Goal: Information Seeking & Learning: Understand process/instructions

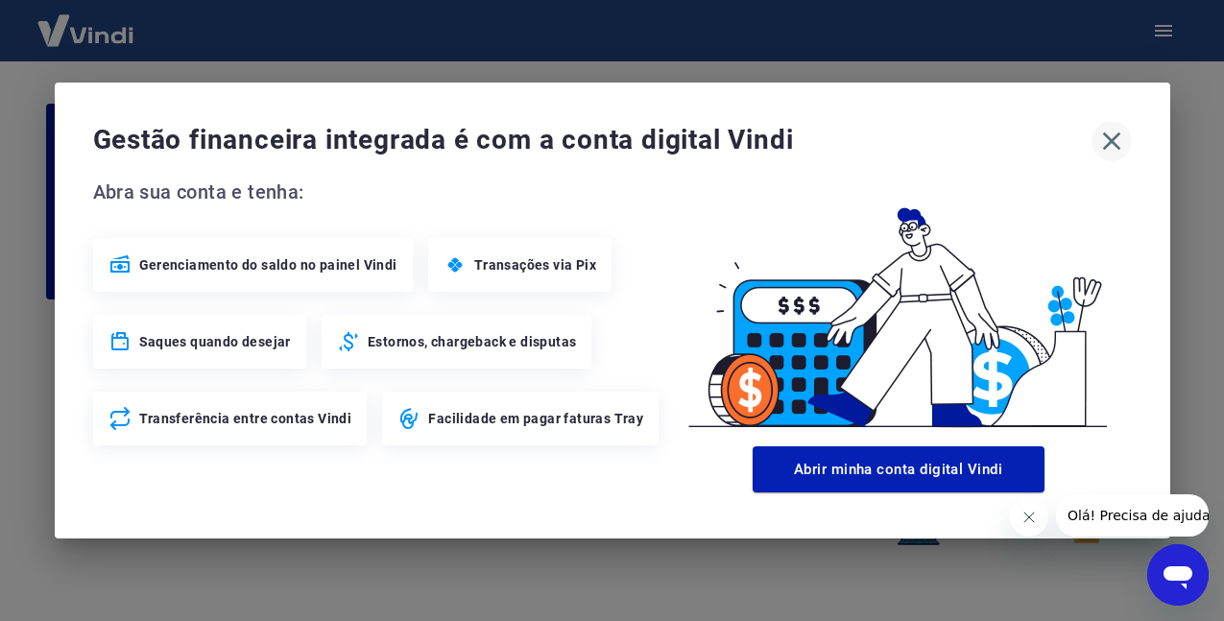
click at [1110, 133] on icon "button" at bounding box center [1112, 141] width 31 height 31
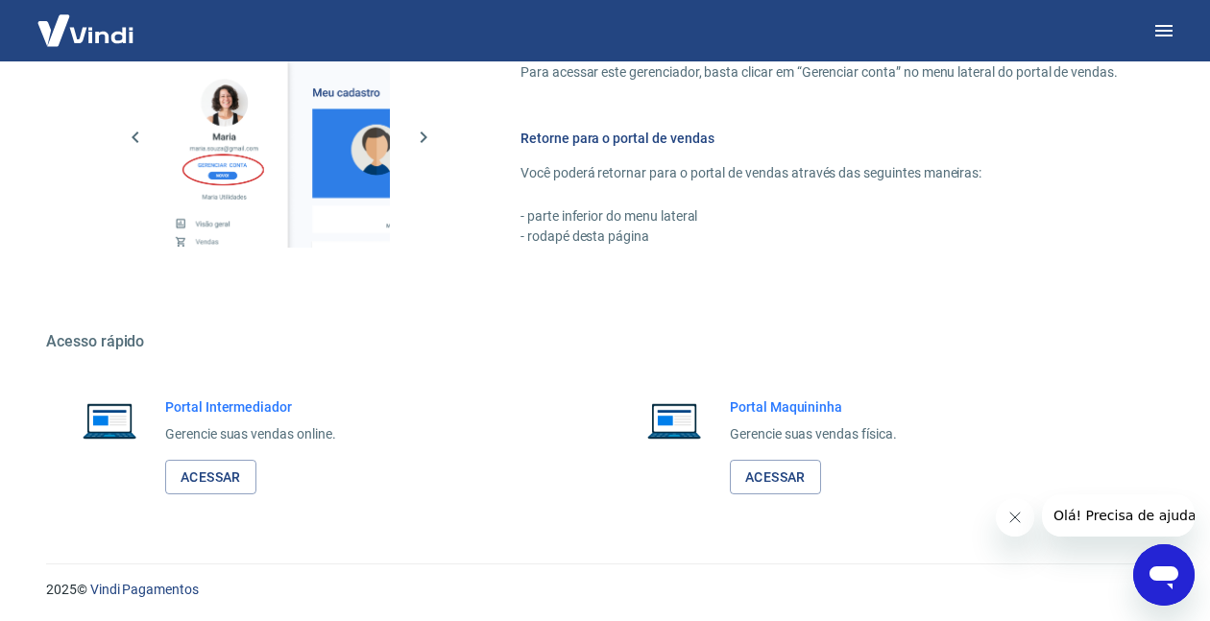
scroll to position [1075, 0]
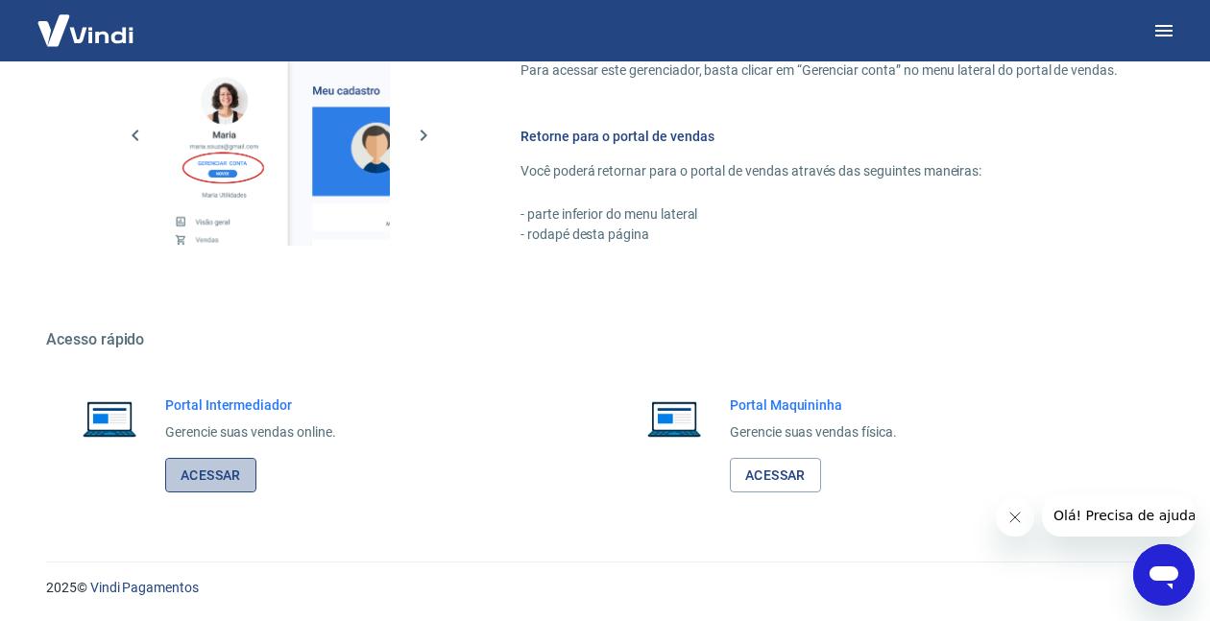
click at [211, 478] on link "Acessar" at bounding box center [210, 476] width 91 height 36
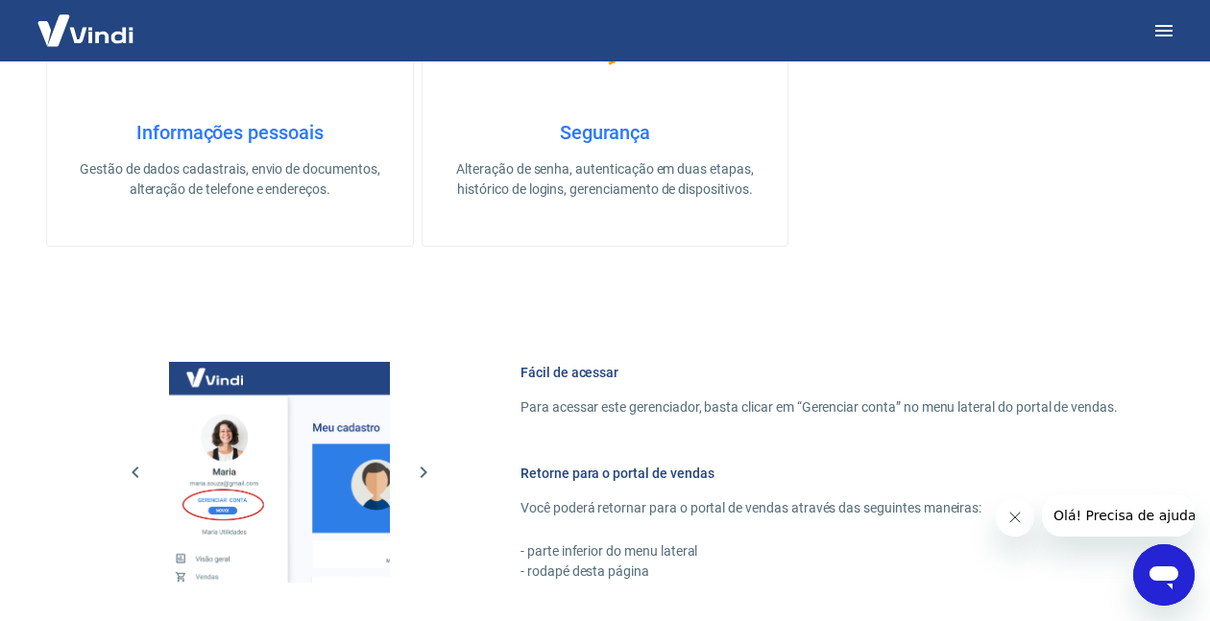
scroll to position [690, 0]
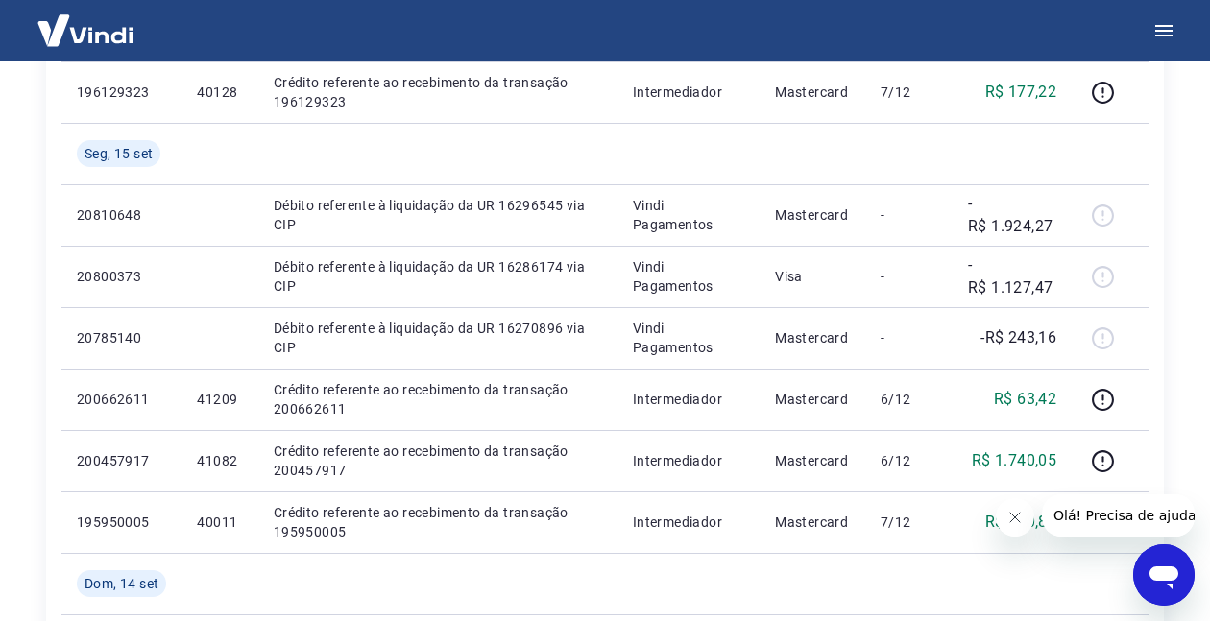
scroll to position [672, 0]
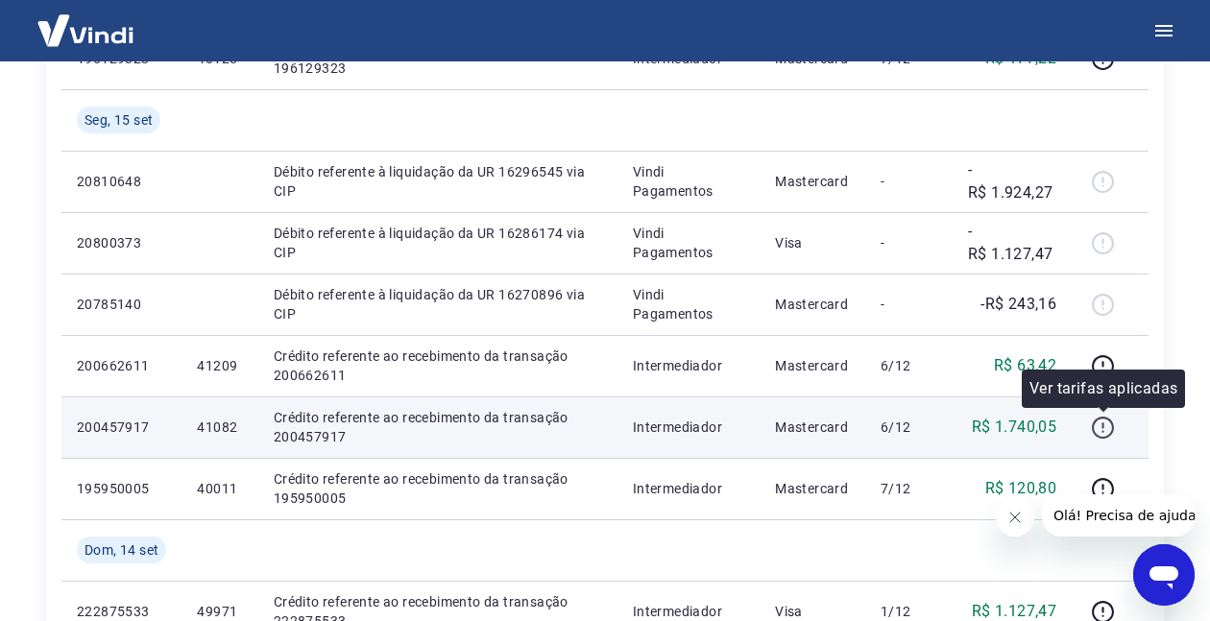
click at [1098, 429] on icon "button" at bounding box center [1103, 428] width 24 height 24
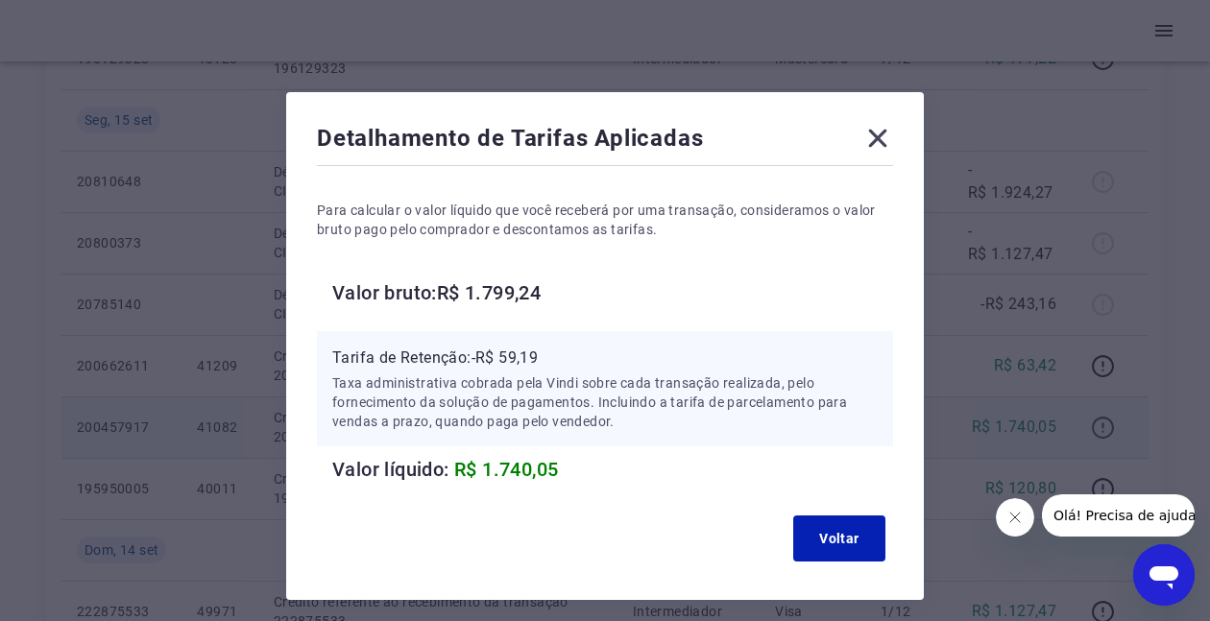
click at [1098, 429] on div "Detalhamento de Tarifas Aplicadas Para calcular o valor líquido que você recebe…" at bounding box center [605, 310] width 1210 height 621
click at [876, 137] on icon at bounding box center [878, 139] width 18 height 18
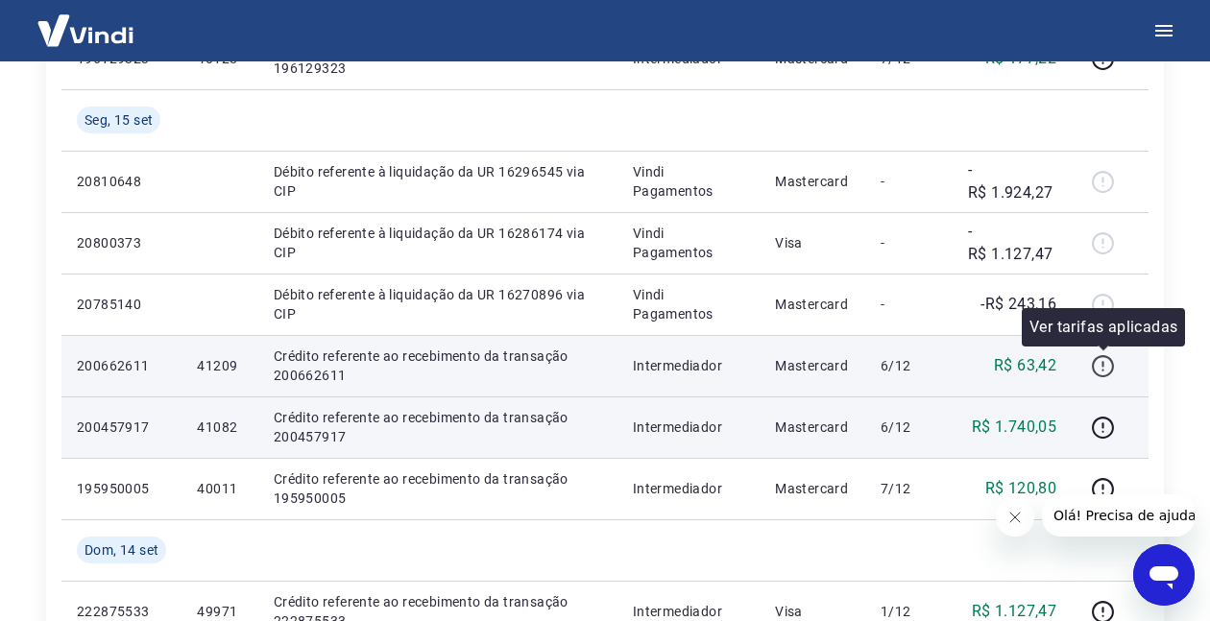
click at [1107, 357] on icon "button" at bounding box center [1103, 366] width 22 height 22
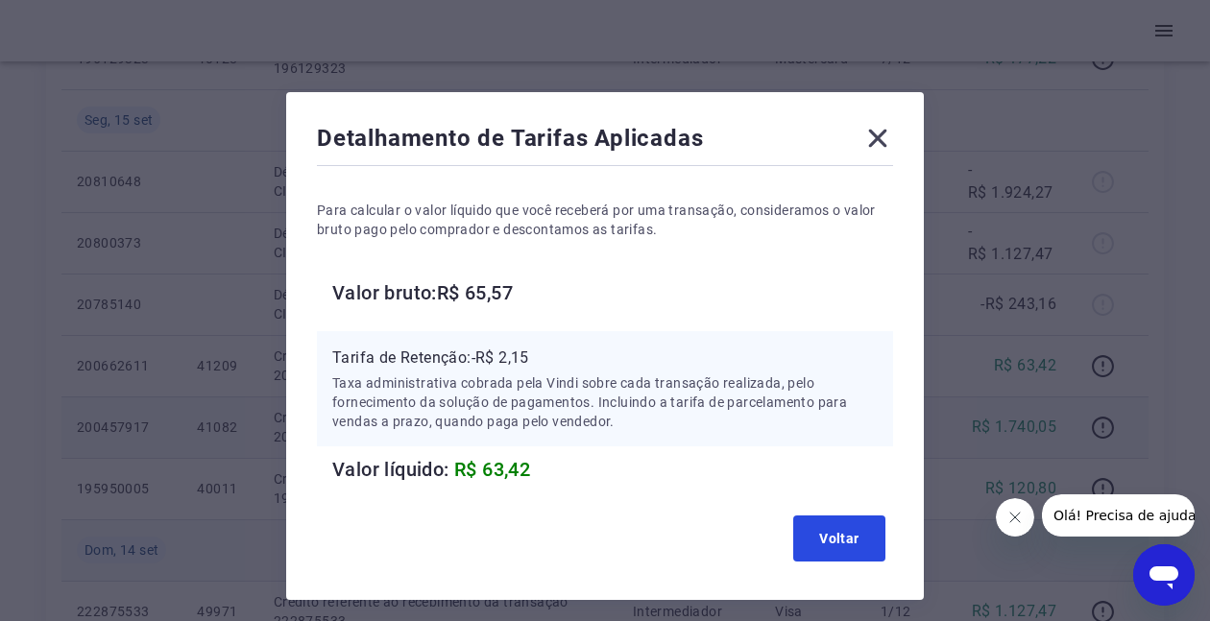
click at [855, 527] on button "Voltar" at bounding box center [839, 539] width 92 height 46
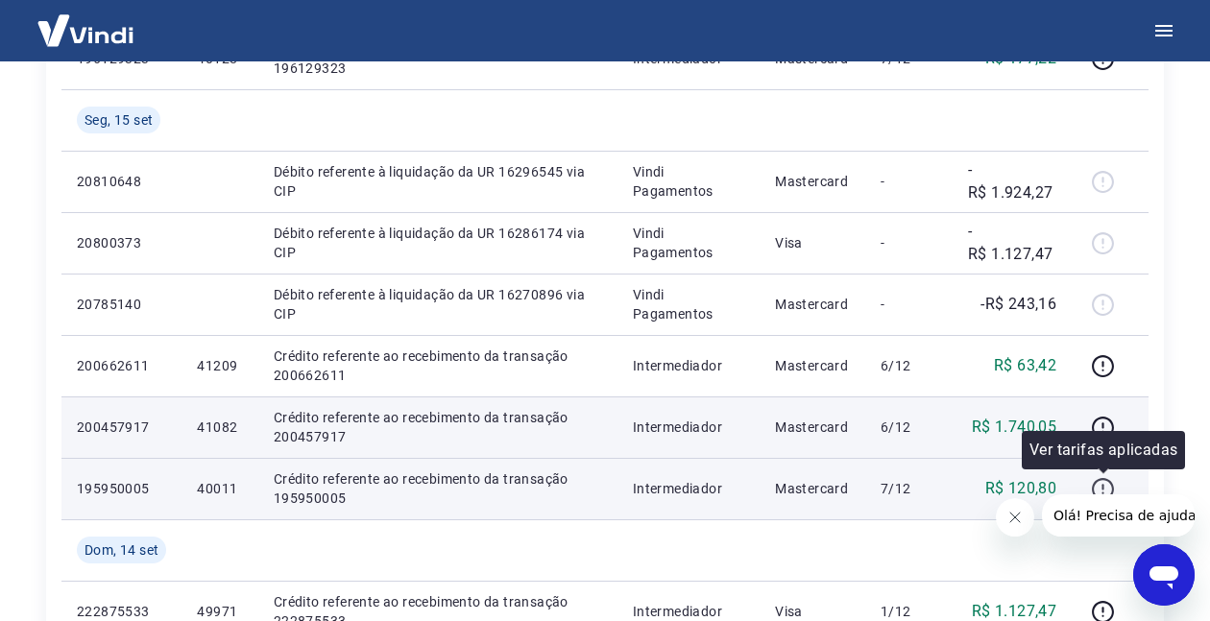
click at [1105, 490] on icon "button" at bounding box center [1103, 489] width 24 height 24
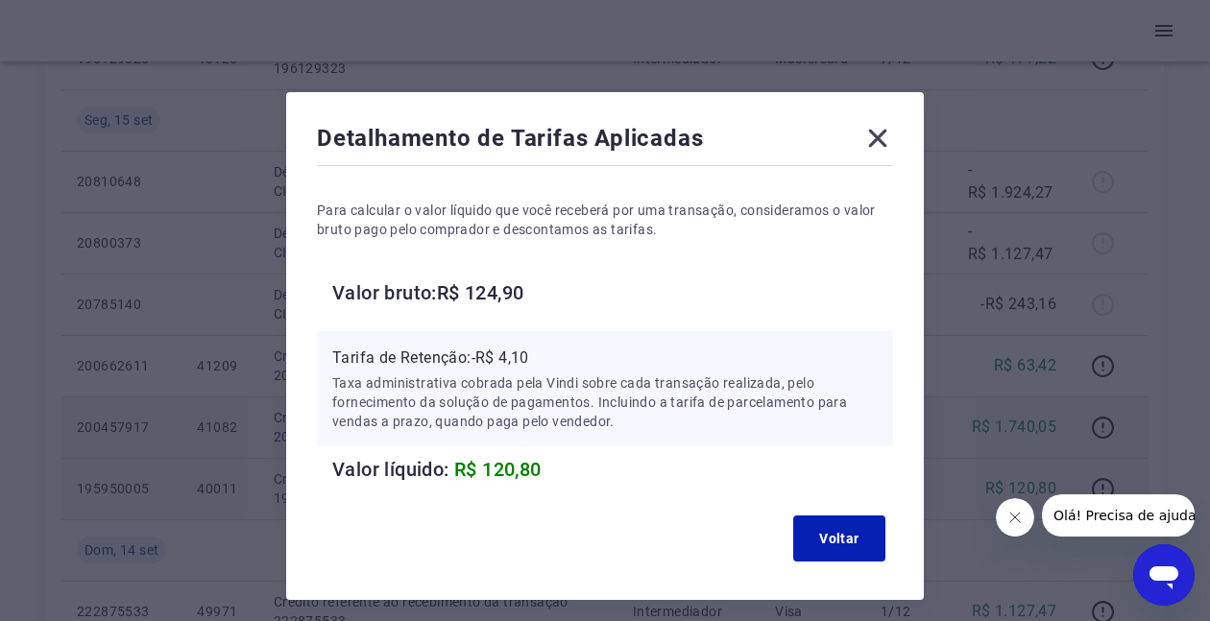
click at [882, 133] on icon at bounding box center [878, 139] width 18 height 18
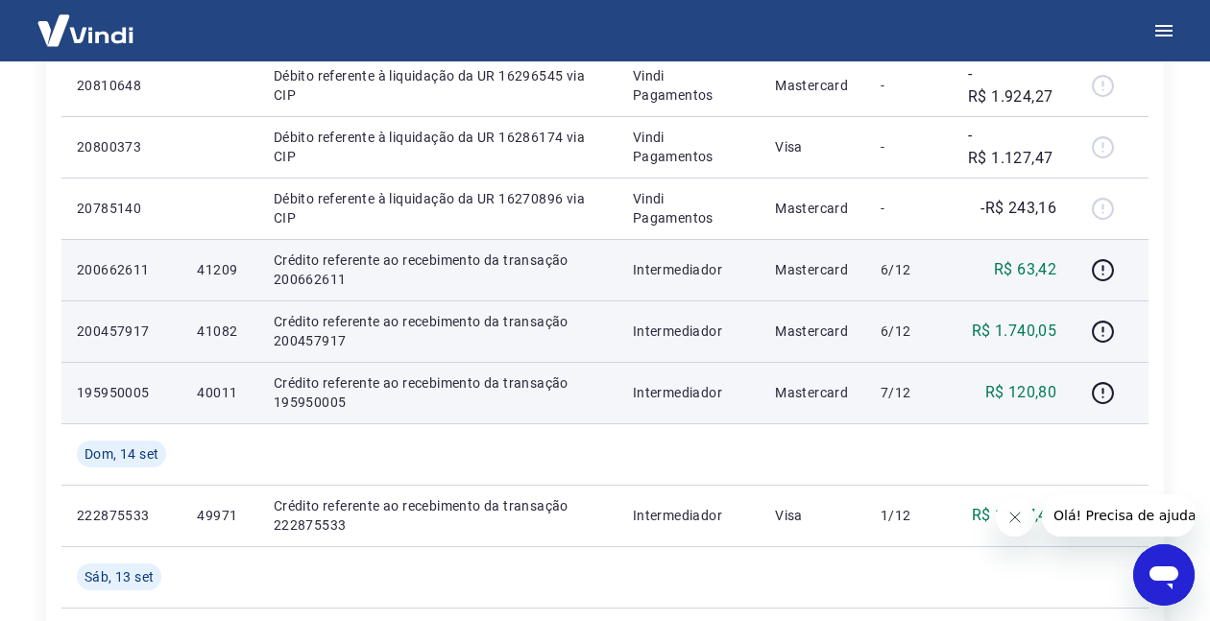
scroll to position [864, 0]
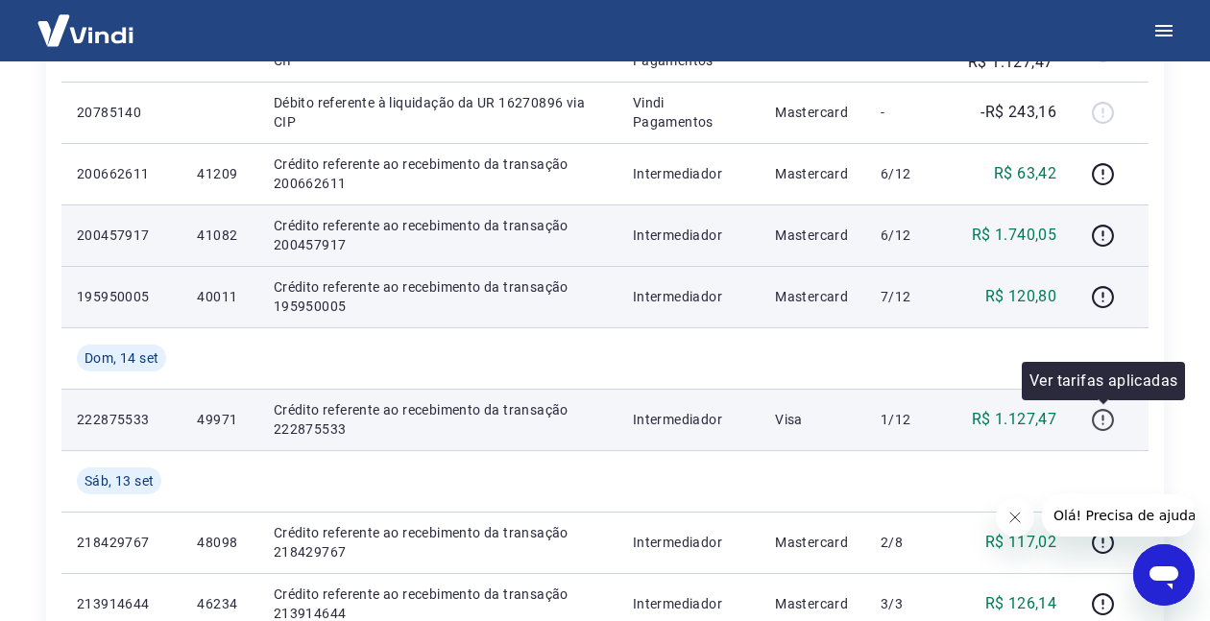
click at [1103, 425] on icon "button" at bounding box center [1103, 420] width 24 height 24
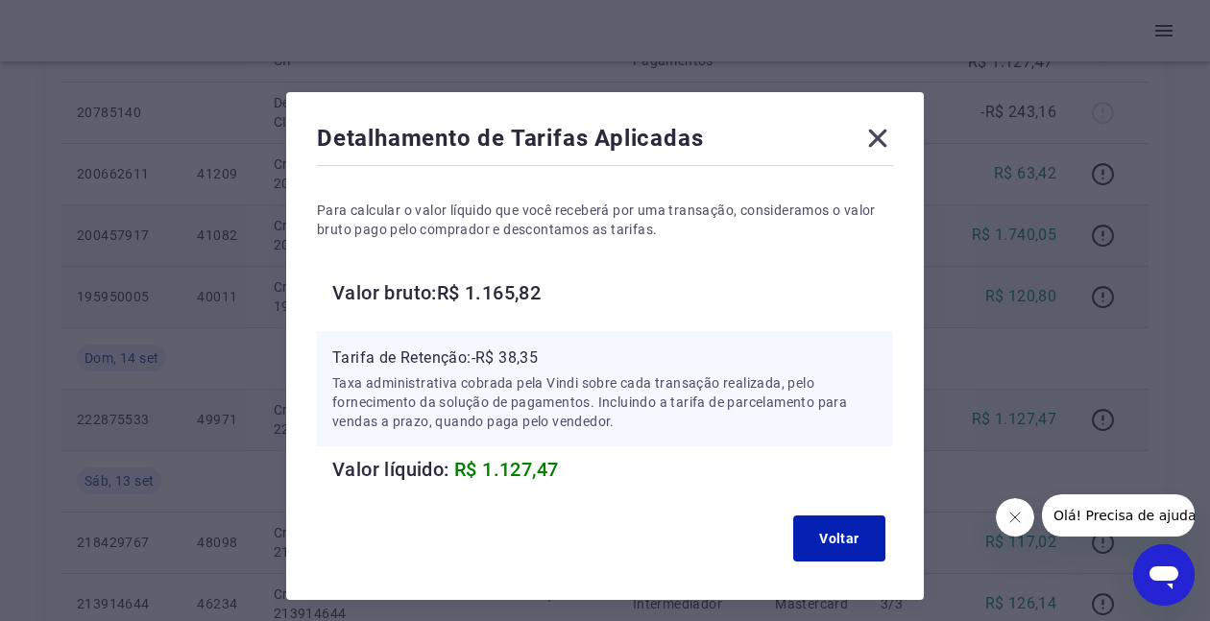
click at [1101, 423] on div "Detalhamento de Tarifas Aplicadas Para calcular o valor líquido que você recebe…" at bounding box center [605, 310] width 1210 height 621
click at [877, 135] on icon at bounding box center [878, 139] width 18 height 18
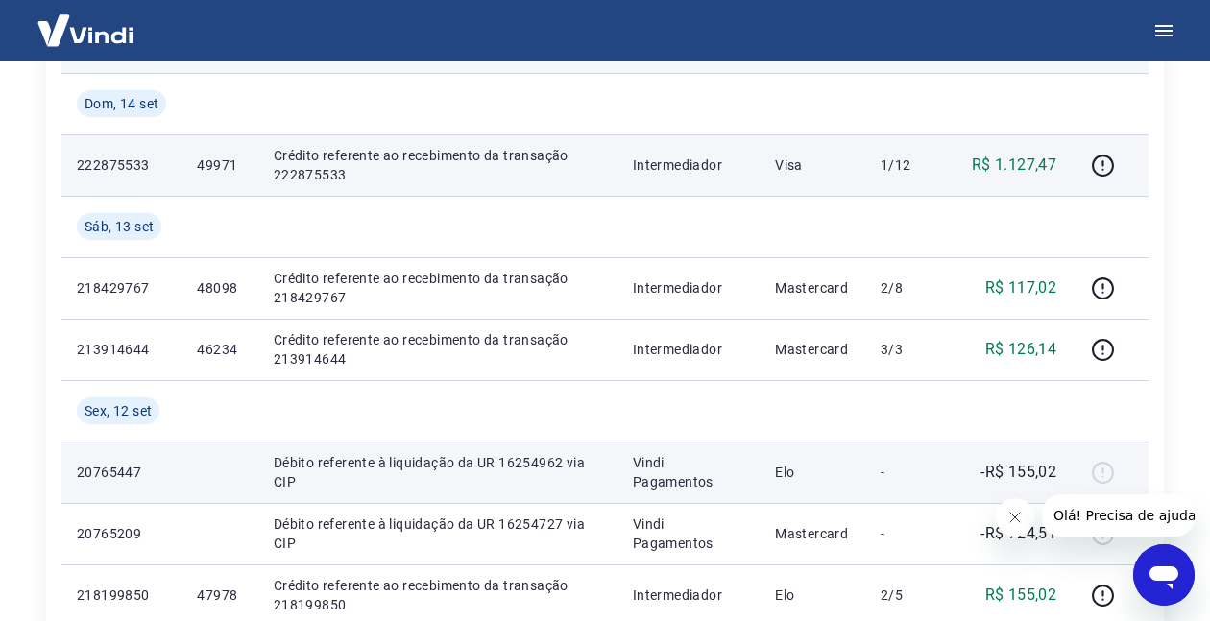
scroll to position [1152, 0]
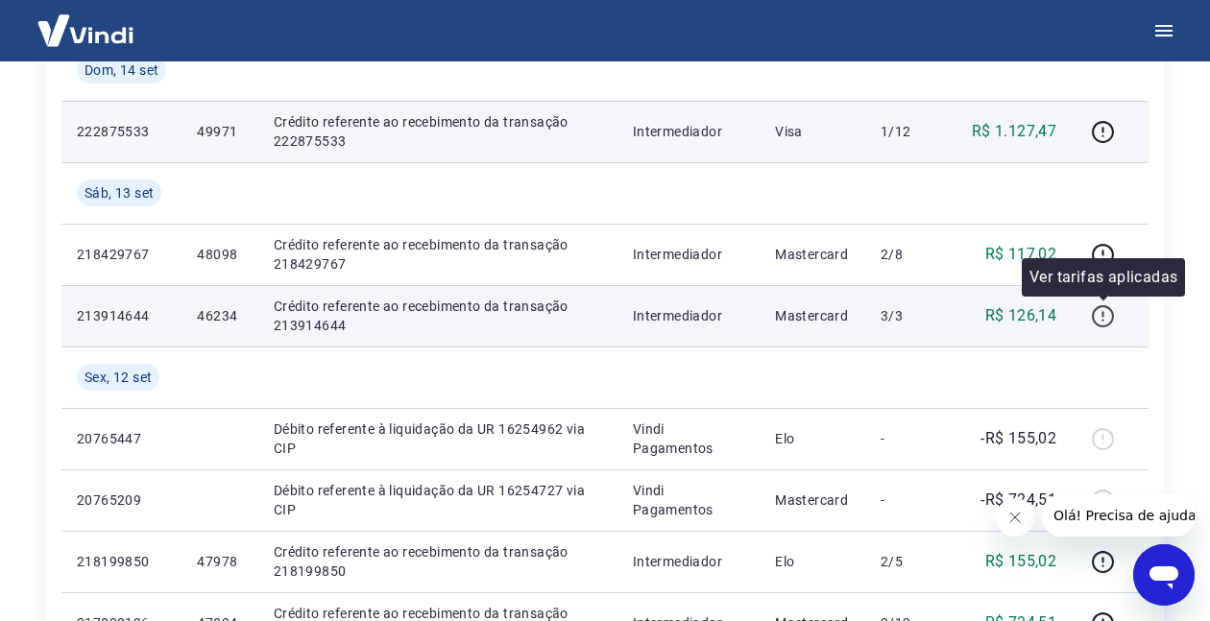
click at [1107, 321] on icon "button" at bounding box center [1103, 316] width 24 height 24
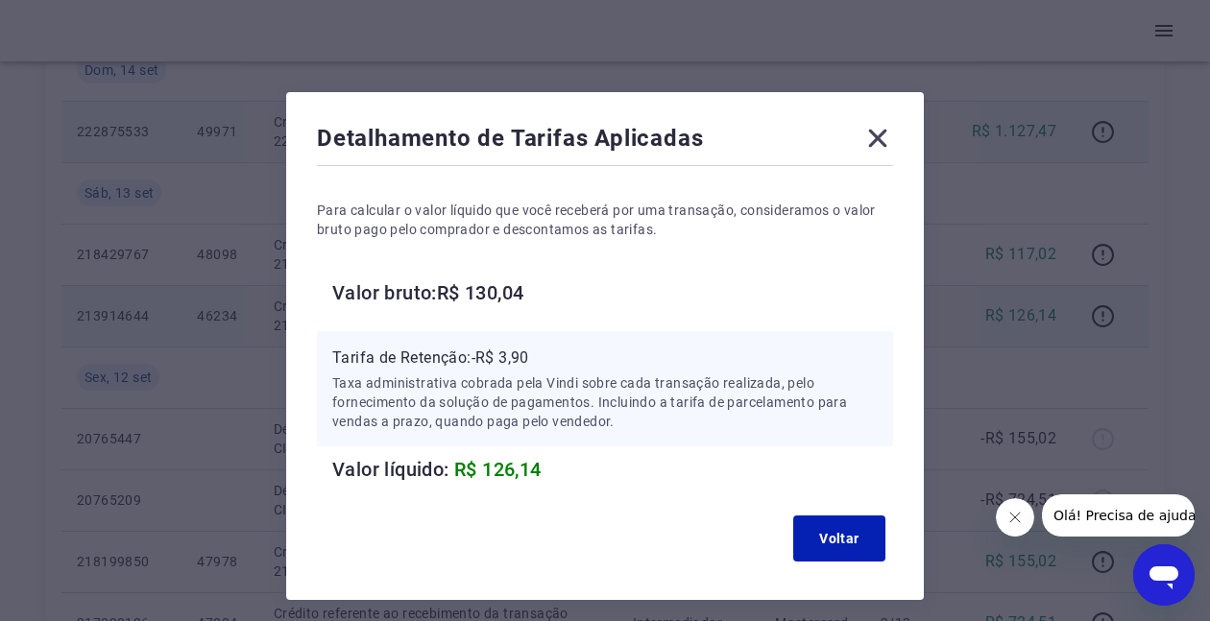
click at [1107, 320] on div "Detalhamento de Tarifas Aplicadas Para calcular o valor líquido que você recebe…" at bounding box center [605, 310] width 1210 height 621
click at [882, 131] on icon at bounding box center [877, 138] width 31 height 31
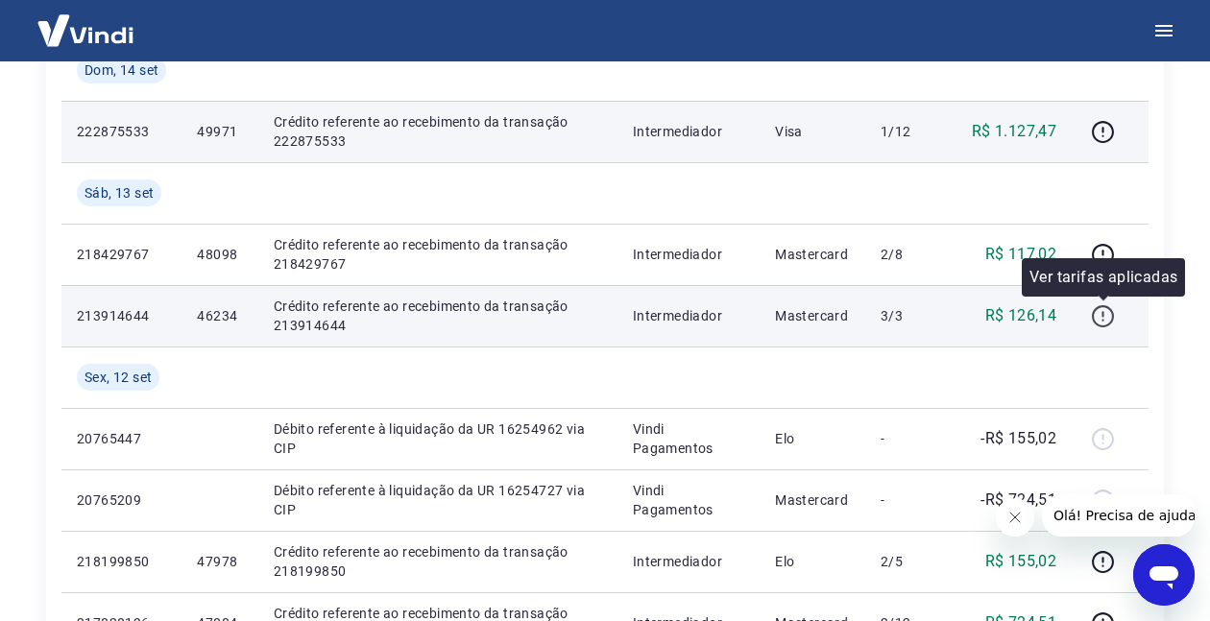
click at [1103, 314] on icon "button" at bounding box center [1102, 314] width 2 height 6
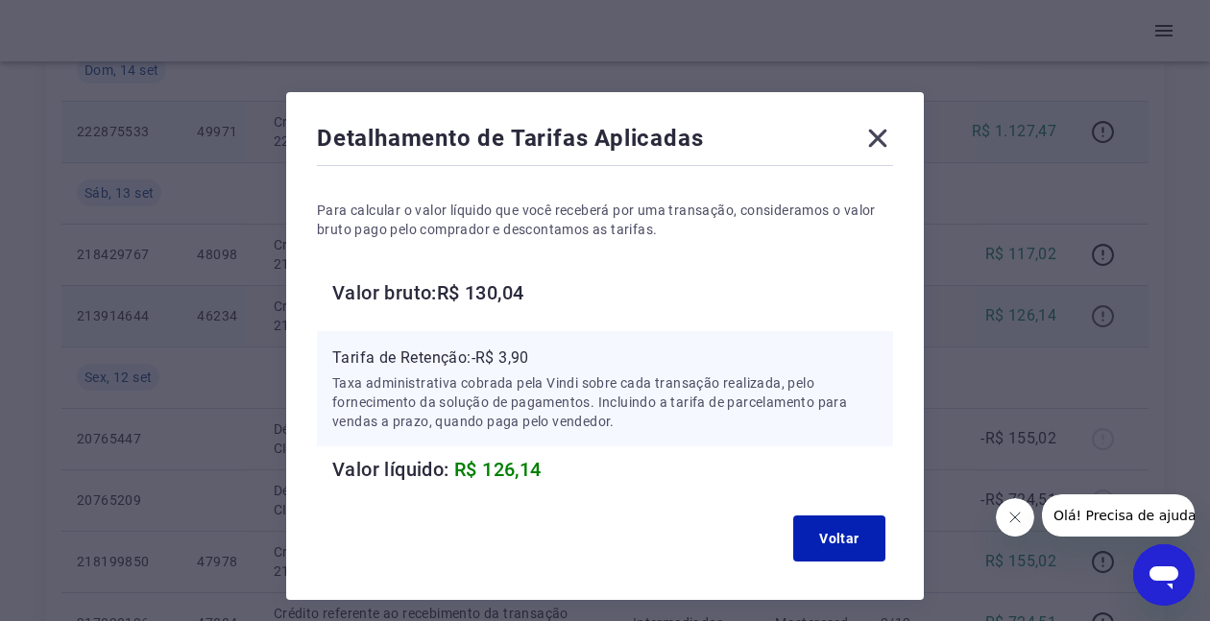
click at [1103, 314] on div "Detalhamento de Tarifas Aplicadas Para calcular o valor líquido que você recebe…" at bounding box center [605, 310] width 1210 height 621
drag, startPoint x: 839, startPoint y: 540, endPoint x: 851, endPoint y: 531, distance: 14.4
click at [841, 539] on button "Voltar" at bounding box center [839, 539] width 92 height 46
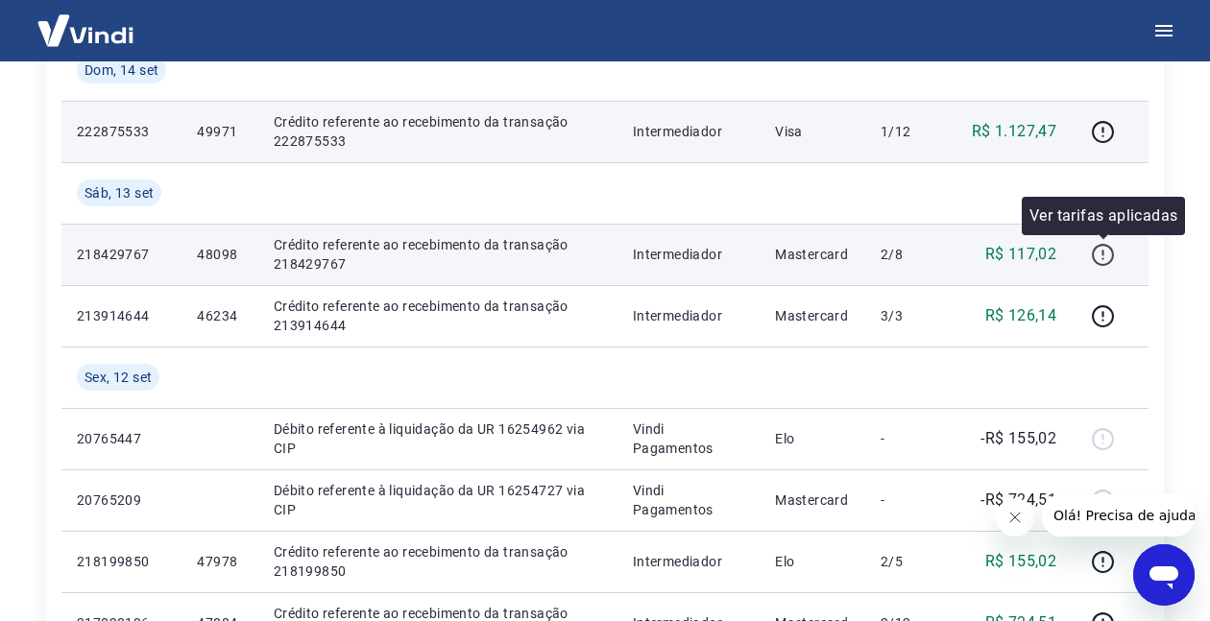
click at [1105, 249] on icon "button" at bounding box center [1103, 255] width 24 height 24
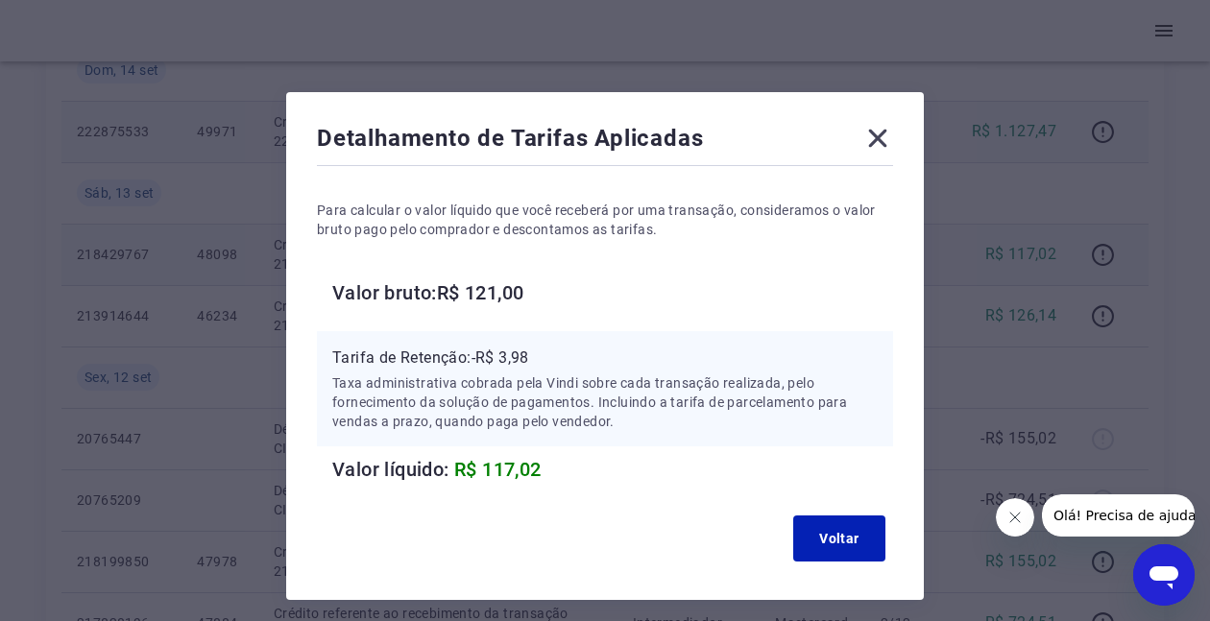
click at [874, 133] on icon at bounding box center [878, 139] width 18 height 18
